Goal: Task Accomplishment & Management: Use online tool/utility

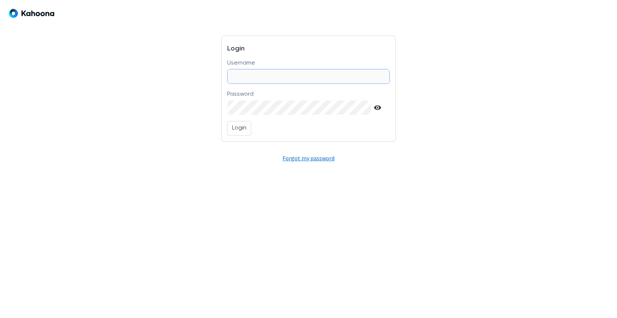
click at [269, 78] on input "Username" at bounding box center [307, 76] width 161 height 14
type input "**********"
click at [226, 121] on div "**********" at bounding box center [308, 89] width 174 height 106
click at [233, 127] on p "Login" at bounding box center [239, 129] width 14 height 10
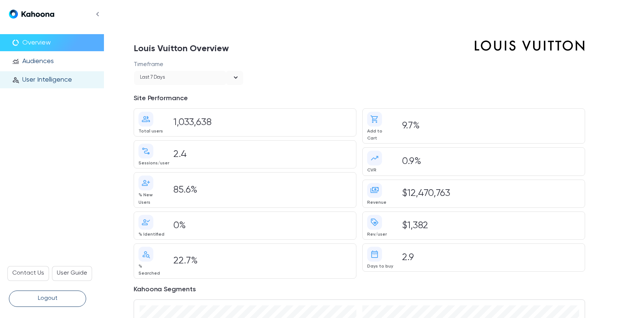
click at [57, 79] on p "User Intelligence" at bounding box center [47, 80] width 50 height 8
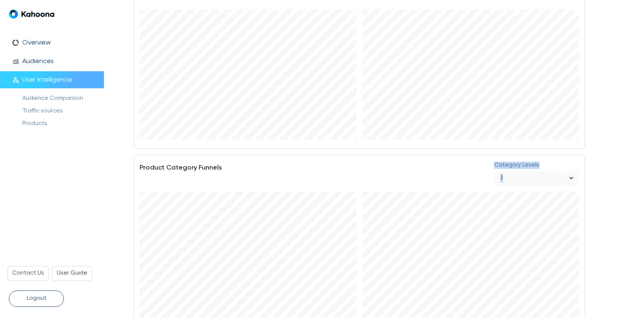
drag, startPoint x: 486, startPoint y: 163, endPoint x: 506, endPoint y: 168, distance: 21.0
click at [506, 168] on div "Product Category Funnels Category Levels 2 open" at bounding box center [359, 173] width 439 height 25
click at [506, 171] on div "2" at bounding box center [527, 178] width 67 height 14
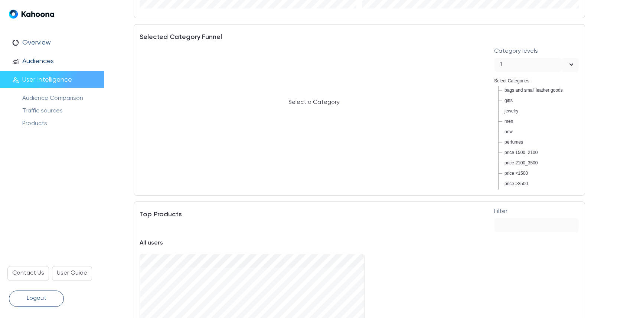
click at [546, 58] on div "1" at bounding box center [527, 65] width 67 height 14
click at [511, 91] on div "3" at bounding box center [536, 96] width 73 height 10
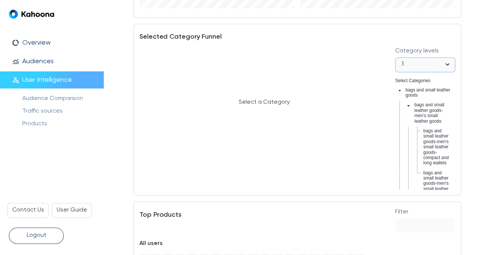
click at [411, 105] on span at bounding box center [408, 112] width 9 height 24
click at [410, 131] on icon "caret-down" at bounding box center [409, 130] width 3 height 1
click at [409, 151] on icon "caret-down" at bounding box center [409, 151] width 3 height 1
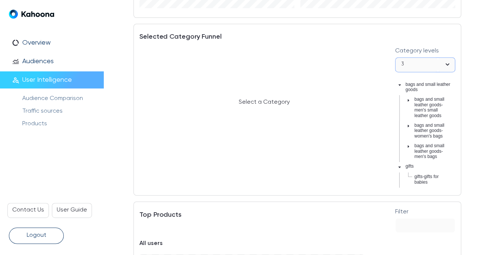
click at [420, 58] on div "3" at bounding box center [417, 65] width 42 height 14
click at [406, 60] on div "1" at bounding box center [425, 60] width 48 height 10
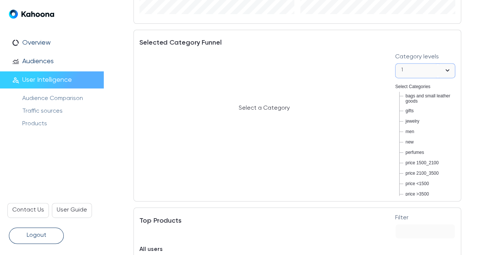
click at [419, 63] on div "1" at bounding box center [417, 70] width 42 height 14
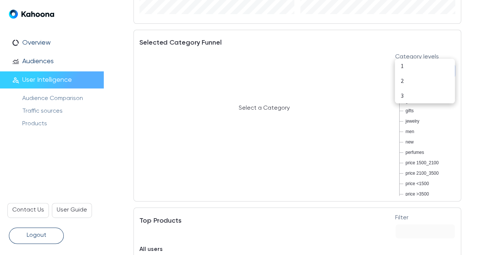
click at [407, 82] on div "2" at bounding box center [425, 81] width 48 height 10
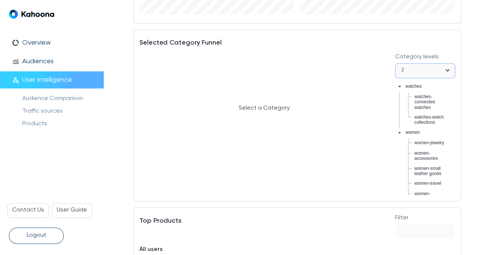
scroll to position [718, 0]
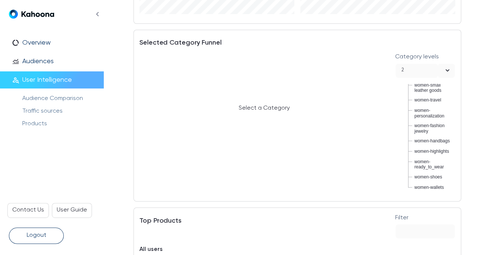
click at [44, 236] on p "Logout" at bounding box center [37, 235] width 20 height 10
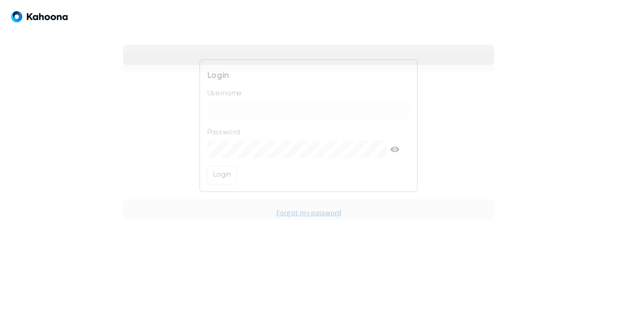
scroll to position [0, 0]
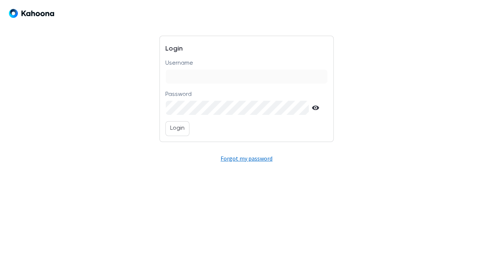
click at [193, 74] on input "Username" at bounding box center [247, 76] width 162 height 14
click at [193, 78] on input "Username" at bounding box center [247, 76] width 162 height 14
type input "*"
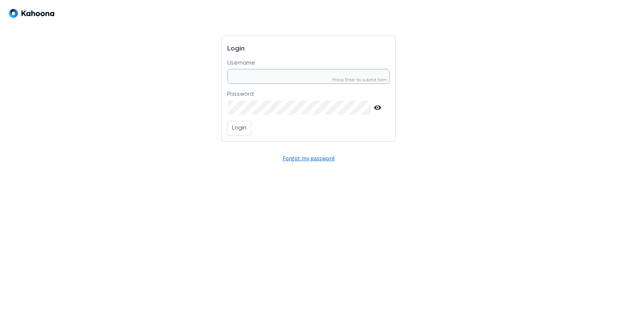
type input "*"
click at [255, 75] on input "Username" at bounding box center [307, 76] width 161 height 14
click at [251, 77] on input "**********" at bounding box center [307, 76] width 161 height 14
type input "**********"
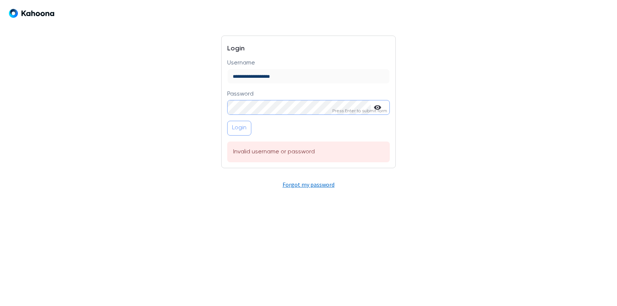
click at [242, 129] on p "Login" at bounding box center [239, 129] width 14 height 10
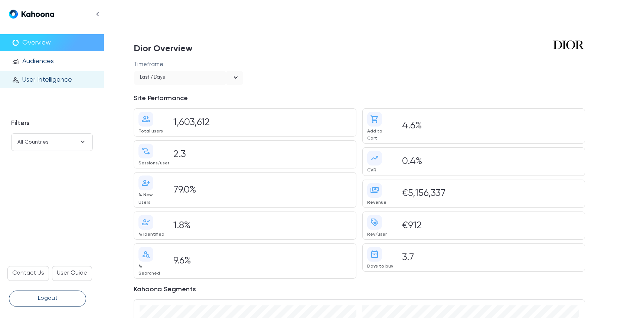
click at [64, 83] on p "User Intelligence" at bounding box center [47, 80] width 50 height 8
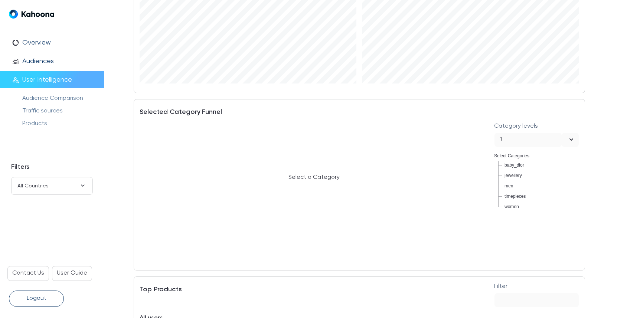
click at [539, 133] on div "1" at bounding box center [527, 140] width 67 height 14
click at [520, 167] on div "3" at bounding box center [536, 170] width 73 height 10
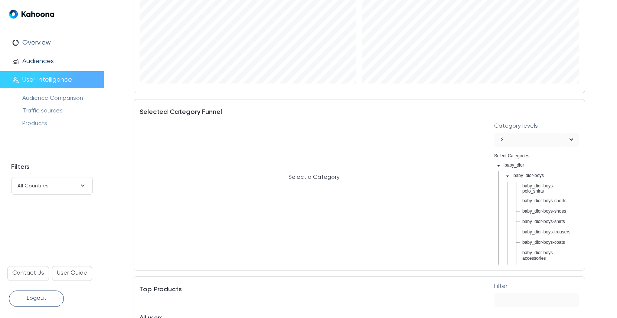
click at [521, 133] on div "3" at bounding box center [527, 140] width 67 height 14
click at [514, 152] on div "2" at bounding box center [536, 156] width 73 height 10
click at [498, 166] on icon "caret-down" at bounding box center [498, 166] width 4 height 4
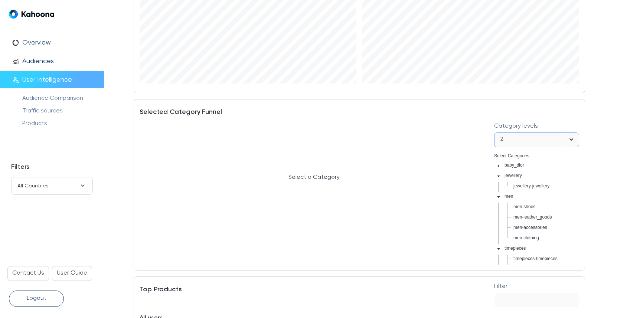
click at [518, 133] on div "2" at bounding box center [527, 140] width 67 height 14
click at [511, 172] on div "3" at bounding box center [536, 170] width 73 height 10
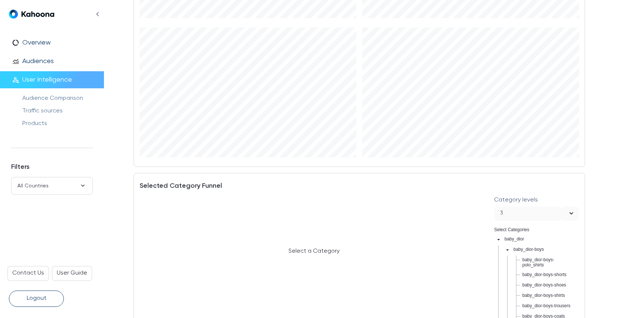
click at [42, 293] on button "Logout" at bounding box center [36, 299] width 55 height 16
